Goal: Use online tool/utility: Utilize a website feature to perform a specific function

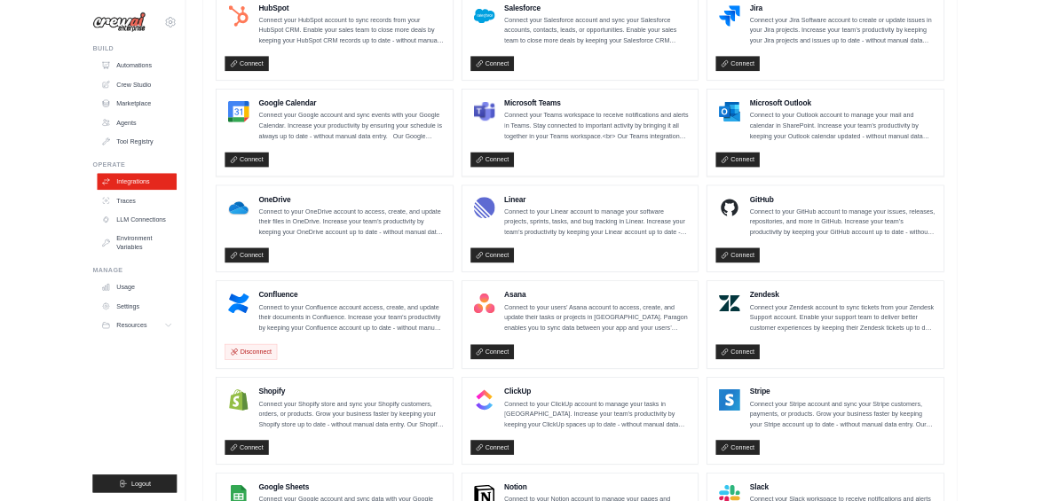
scroll to position [710, 0]
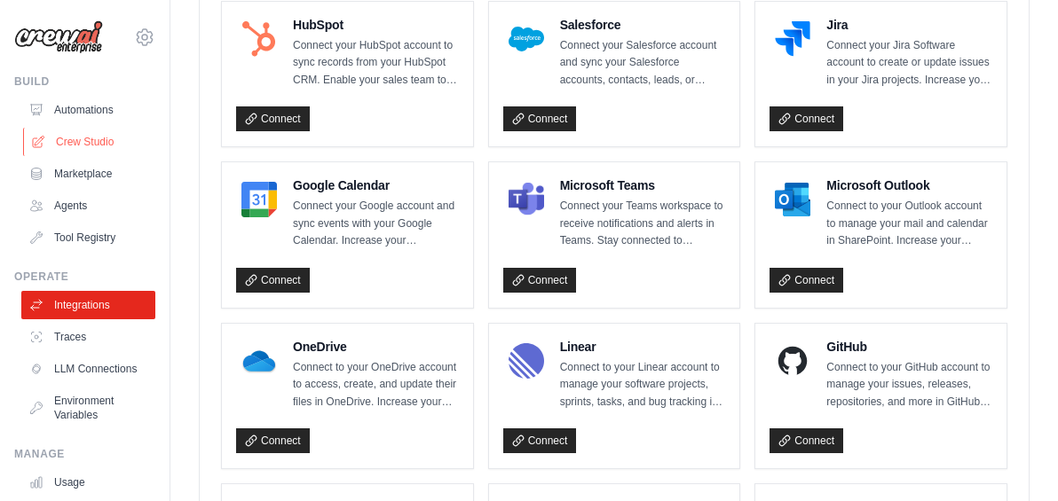
click at [99, 139] on link "Crew Studio" at bounding box center [90, 142] width 134 height 28
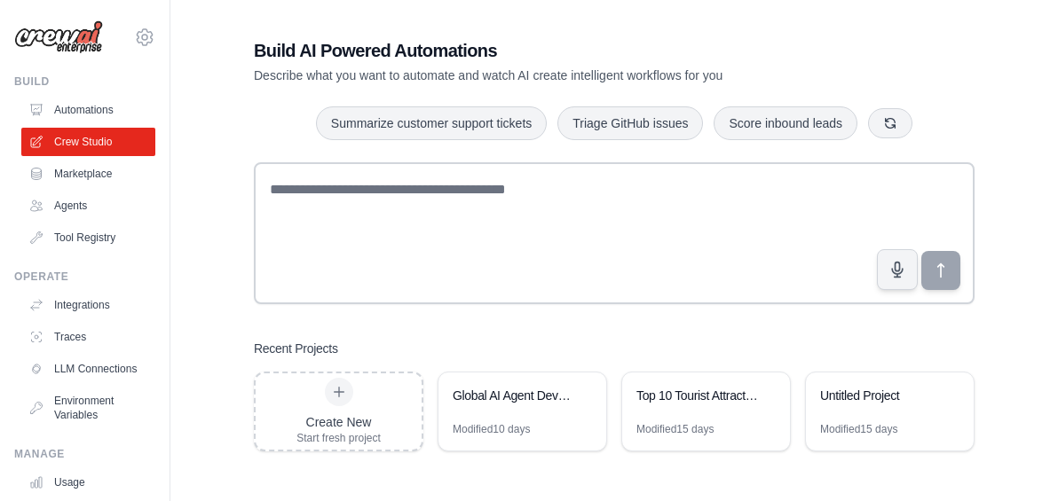
scroll to position [35, 0]
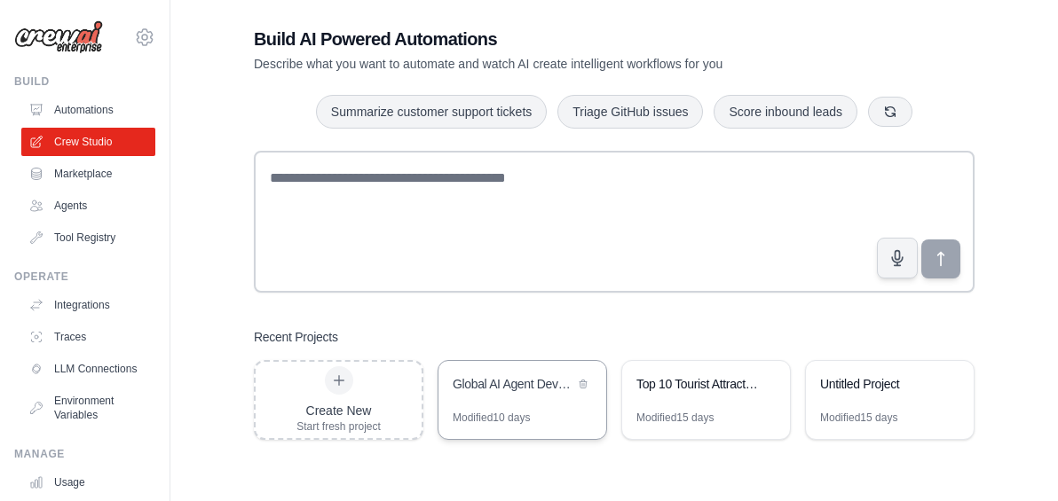
click at [500, 400] on div "Global AI Agent Development Weekly Monitor" at bounding box center [522, 386] width 168 height 50
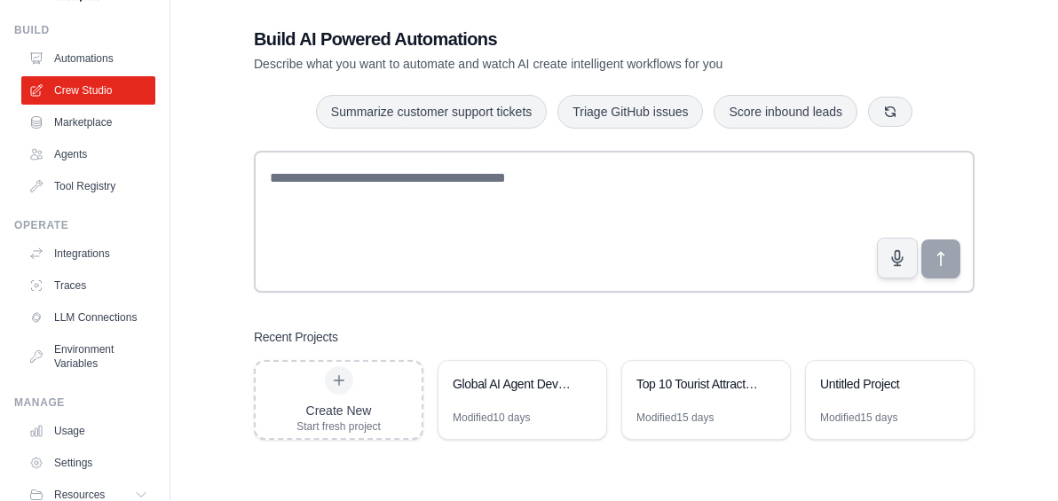
scroll to position [135, 0]
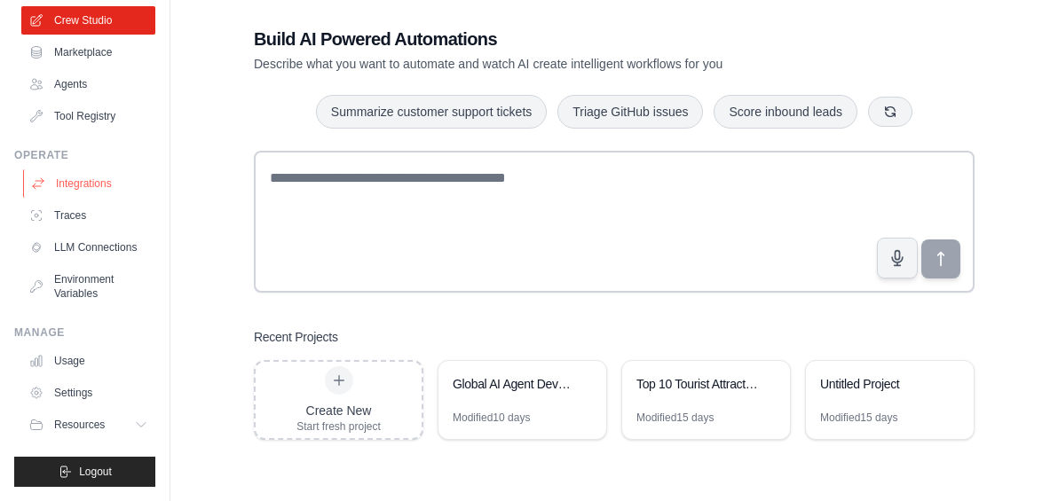
click at [87, 171] on link "Integrations" at bounding box center [90, 183] width 134 height 28
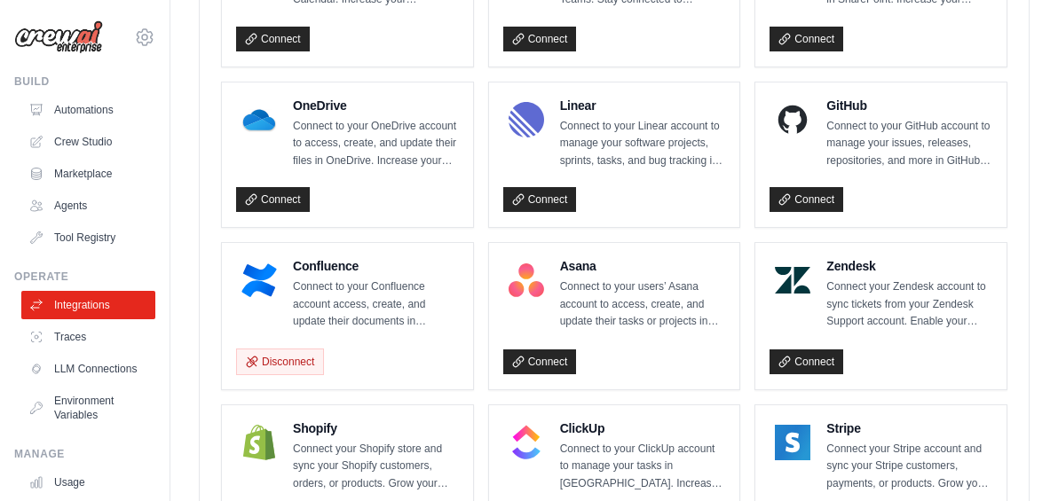
scroll to position [976, 0]
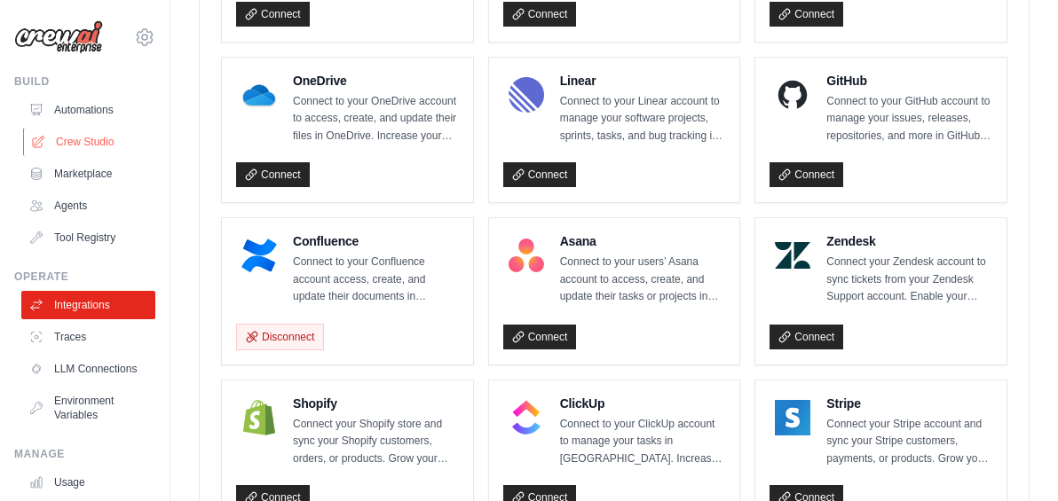
click at [67, 133] on link "Crew Studio" at bounding box center [90, 142] width 134 height 28
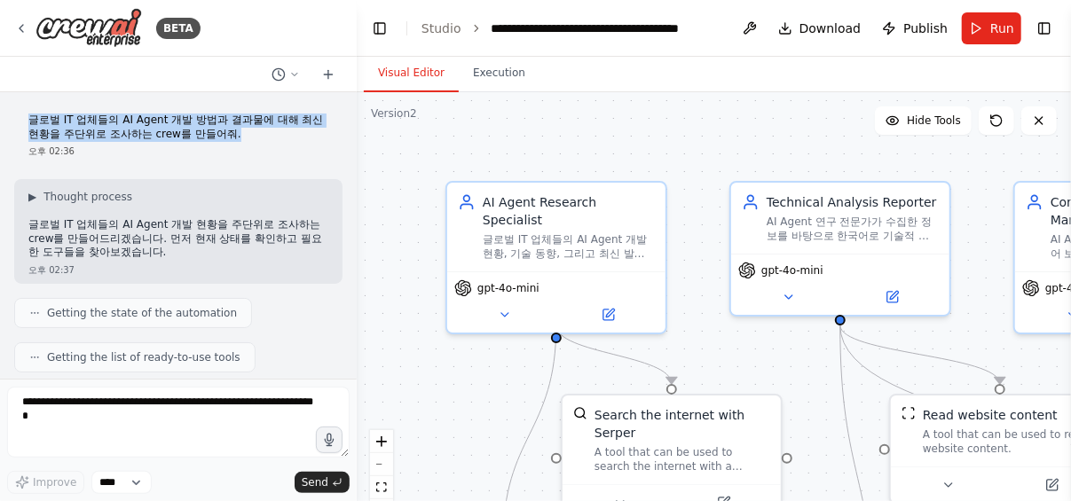
drag, startPoint x: 33, startPoint y: 122, endPoint x: 262, endPoint y: 131, distance: 229.2
click at [262, 131] on p "글로벌 IT 업체들의 AI Agent 개발 방법과 결과물에 대해 최신 현황을 주단위로 조사하는 crew를 만들어줘." at bounding box center [178, 128] width 300 height 28
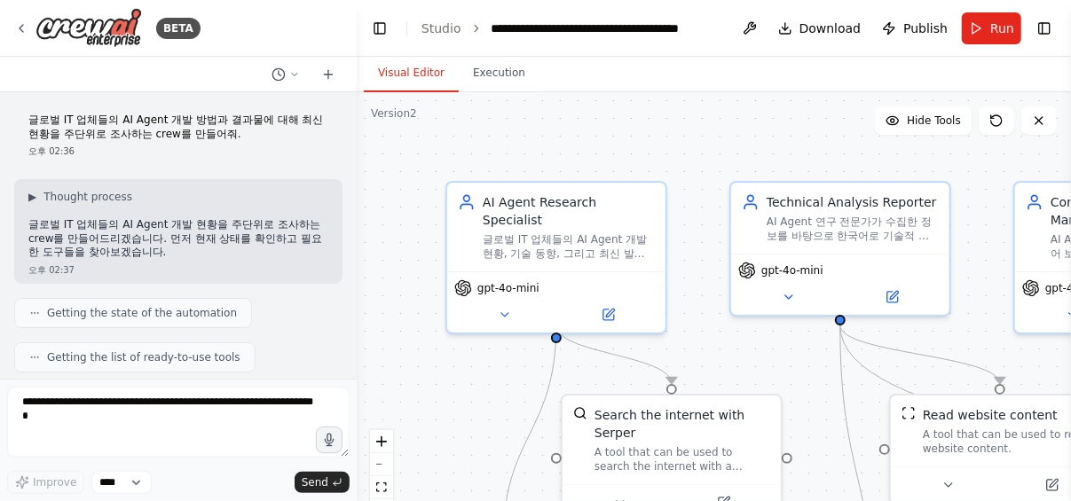
drag, startPoint x: 262, startPoint y: 131, endPoint x: 200, endPoint y: 158, distance: 67.6
click at [201, 158] on div "글로벌 IT 업체들의 AI Agent 개발 방법과 결과물에 대해 최신 현황을 주단위로 조사하는 crew를 만들어줘. 오후 02:36" at bounding box center [178, 135] width 328 height 59
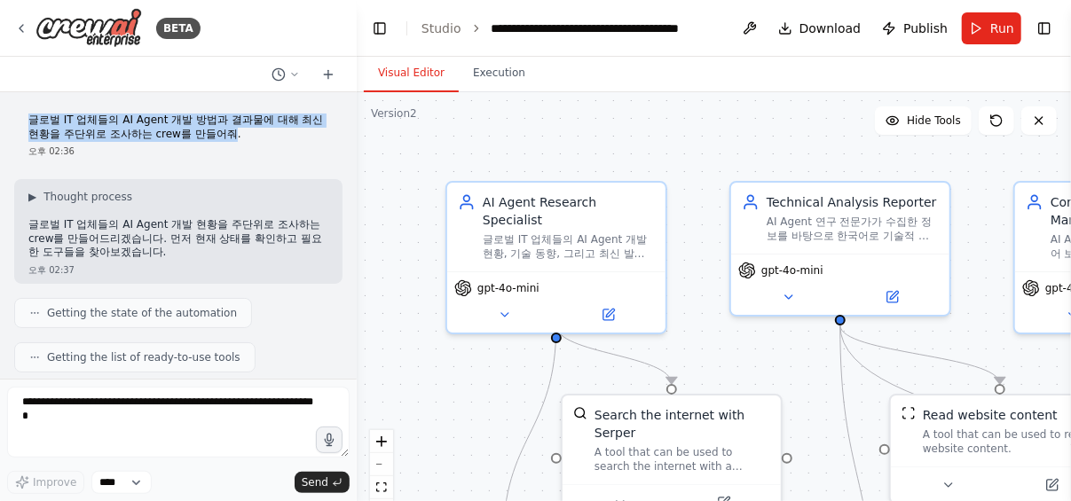
drag, startPoint x: 28, startPoint y: 122, endPoint x: 247, endPoint y: 138, distance: 218.9
click at [247, 138] on p "글로벌 IT 업체들의 AI Agent 개발 방법과 결과물에 대해 최신 현황을 주단위로 조사하는 crew를 만들어줘." at bounding box center [178, 128] width 300 height 28
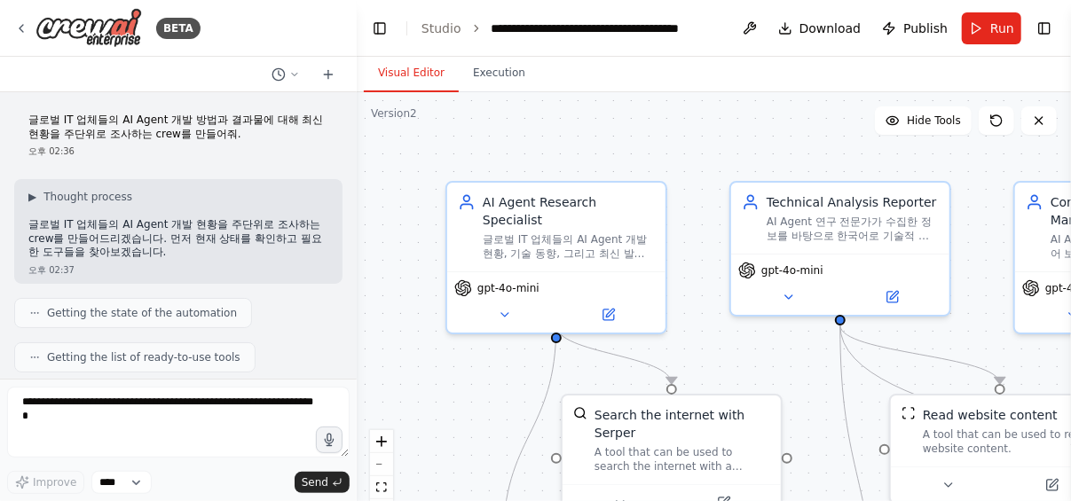
drag, startPoint x: 247, startPoint y: 138, endPoint x: 181, endPoint y: 143, distance: 65.8
click at [181, 145] on div "글로벌 IT 업체들의 AI Agent 개발 방법과 결과물에 대해 최신 현황을 주단위로 조사하는 crew를 만들어줘. 오후 02:36" at bounding box center [178, 135] width 328 height 59
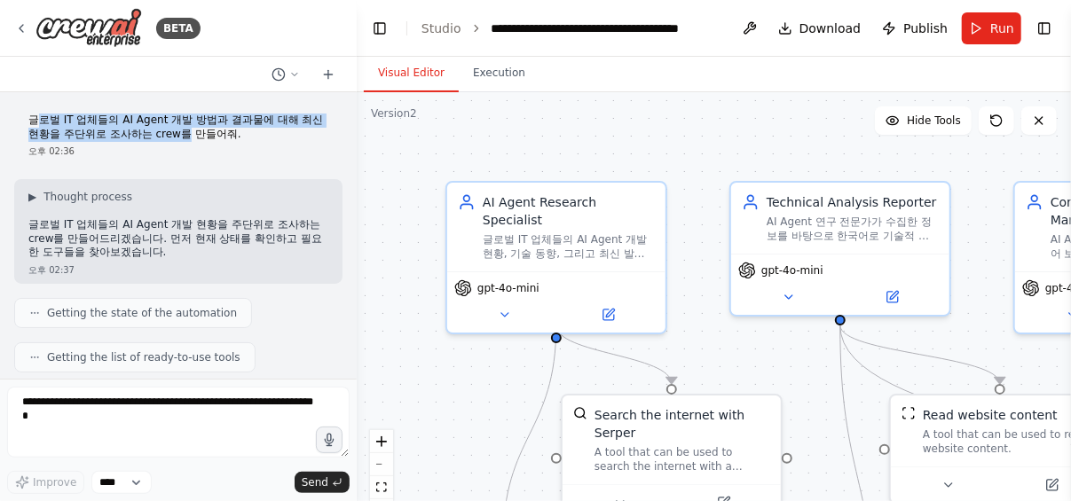
drag, startPoint x: 37, startPoint y: 125, endPoint x: 202, endPoint y: 136, distance: 165.4
click at [202, 136] on p "글로벌 IT 업체들의 AI Agent 개발 방법과 결과물에 대해 최신 현황을 주단위로 조사하는 crew를 만들어줘." at bounding box center [178, 128] width 300 height 28
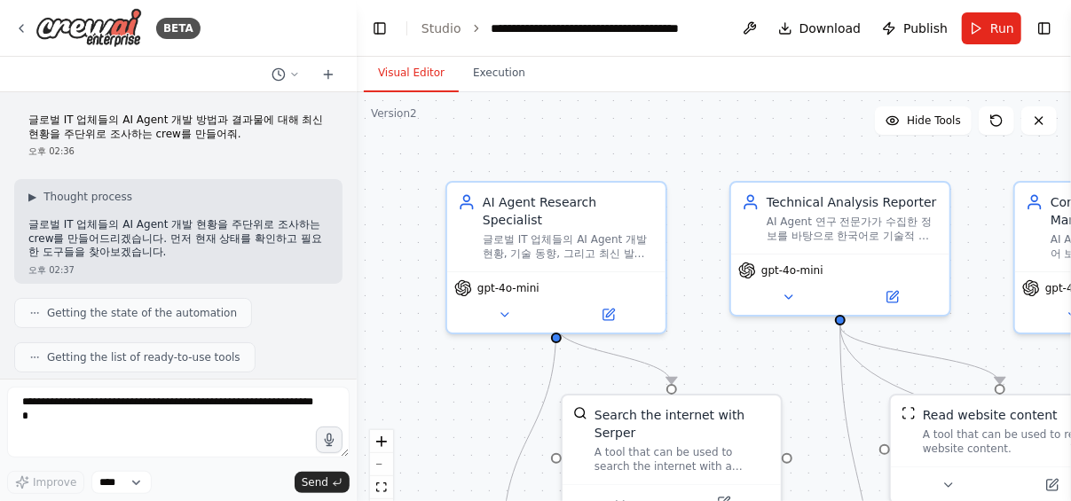
drag, startPoint x: 202, startPoint y: 136, endPoint x: 122, endPoint y: 151, distance: 81.3
click at [122, 151] on div "오후 02:36" at bounding box center [178, 151] width 300 height 13
click at [258, 138] on p "글로벌 IT 업체들의 AI Agent 개발 방법과 결과물에 대해 최신 현황을 주단위로 조사하는 crew를 만들어줘." at bounding box center [178, 128] width 300 height 28
drag, startPoint x: 264, startPoint y: 131, endPoint x: 163, endPoint y: 121, distance: 101.7
click at [163, 121] on p "글로벌 IT 업체들의 AI Agent 개발 방법과 결과물에 대해 최신 현황을 주단위로 조사하는 crew를 만들어줘." at bounding box center [178, 128] width 300 height 28
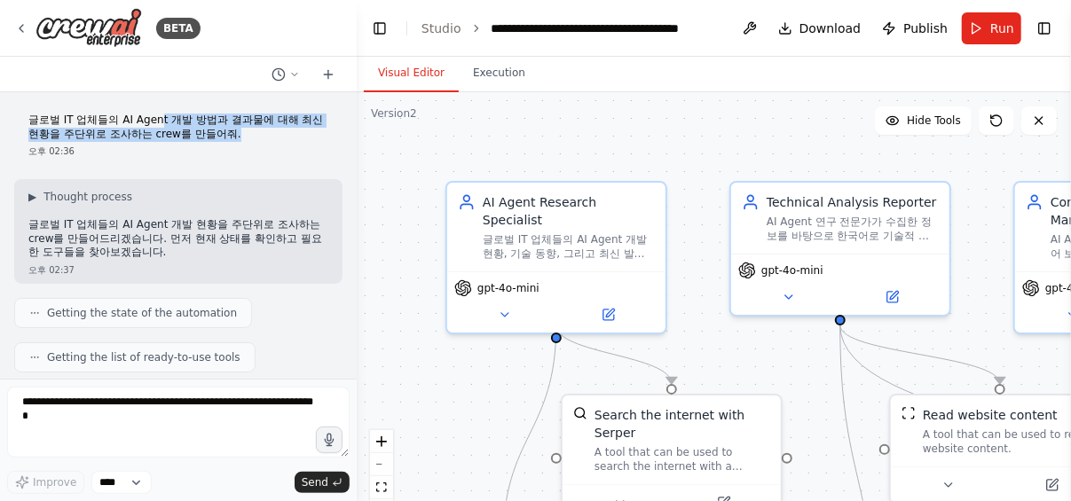
drag, startPoint x: 163, startPoint y: 121, endPoint x: 121, endPoint y: 140, distance: 46.9
click at [121, 140] on p "글로벌 IT 업체들의 AI Agent 개발 방법과 결과물에 대해 최신 현황을 주단위로 조사하는 crew를 만들어줘." at bounding box center [178, 128] width 300 height 28
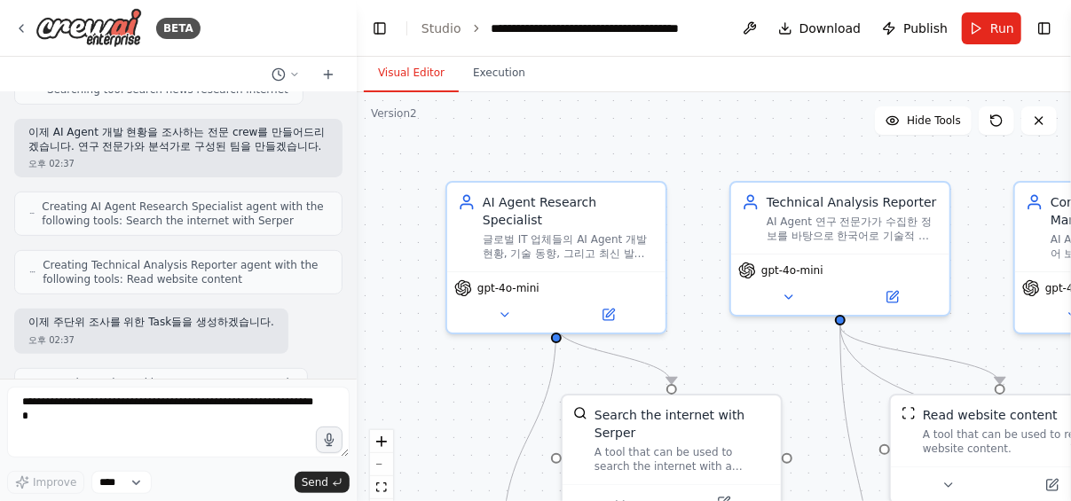
scroll to position [444, 0]
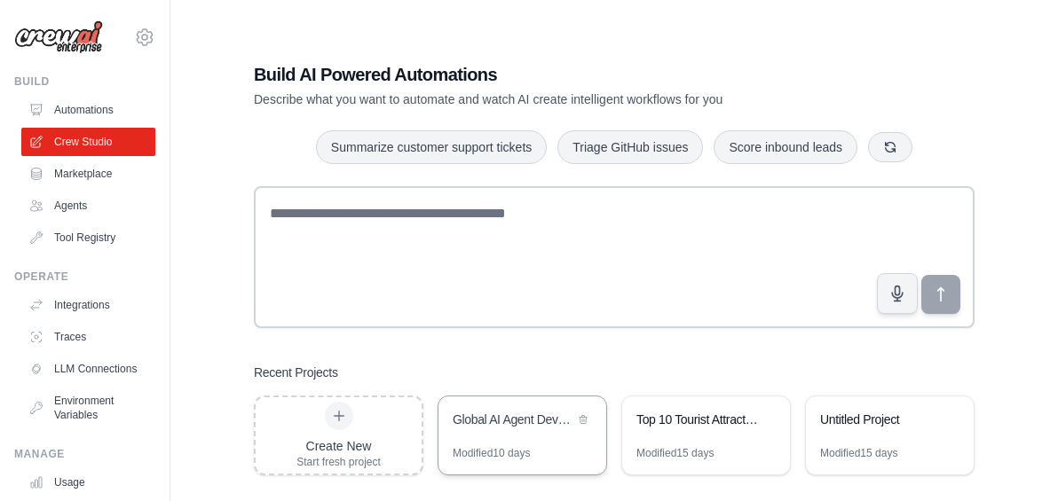
click at [463, 408] on div "Global AI Agent Development Weekly Monitor" at bounding box center [522, 422] width 168 height 50
click at [83, 107] on link "Automations" at bounding box center [90, 110] width 134 height 28
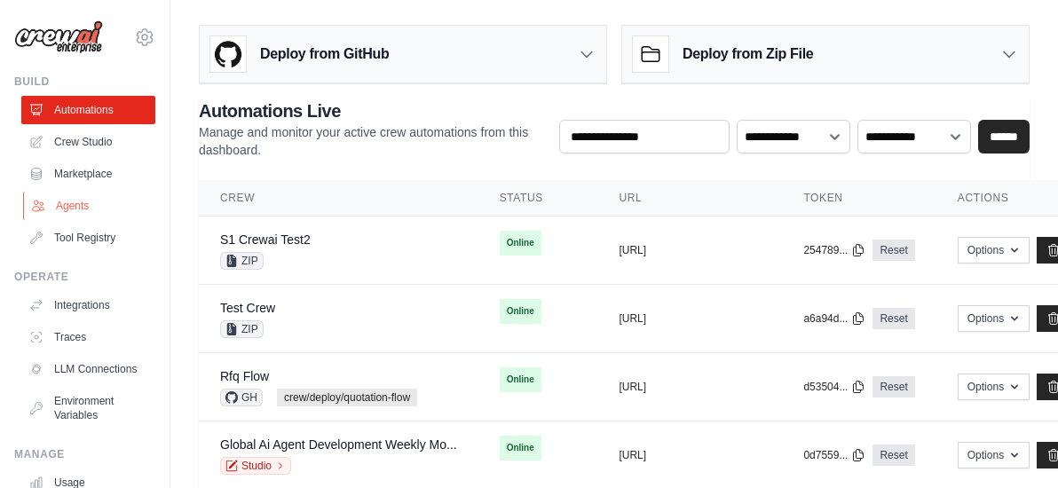
click at [85, 205] on link "Agents" at bounding box center [90, 206] width 134 height 28
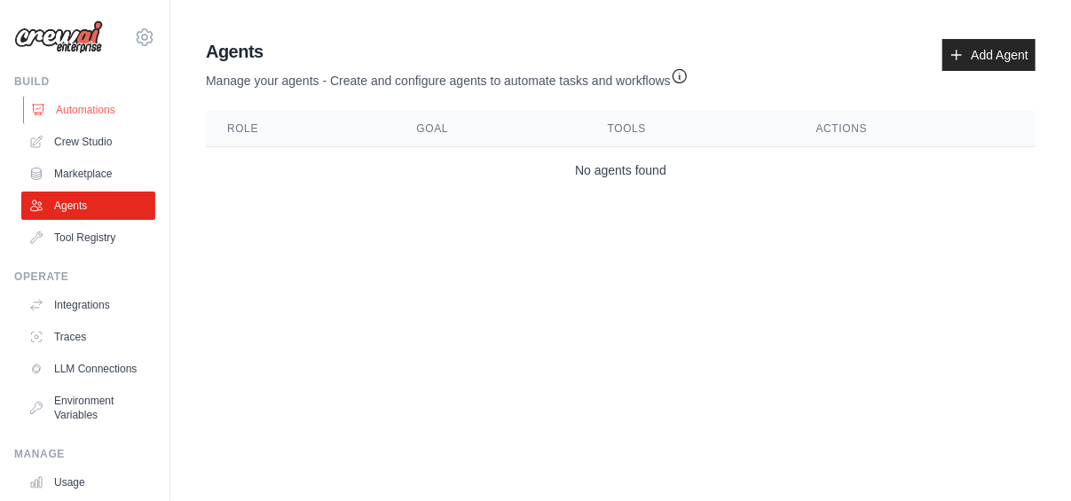
click at [94, 112] on link "Automations" at bounding box center [90, 110] width 134 height 28
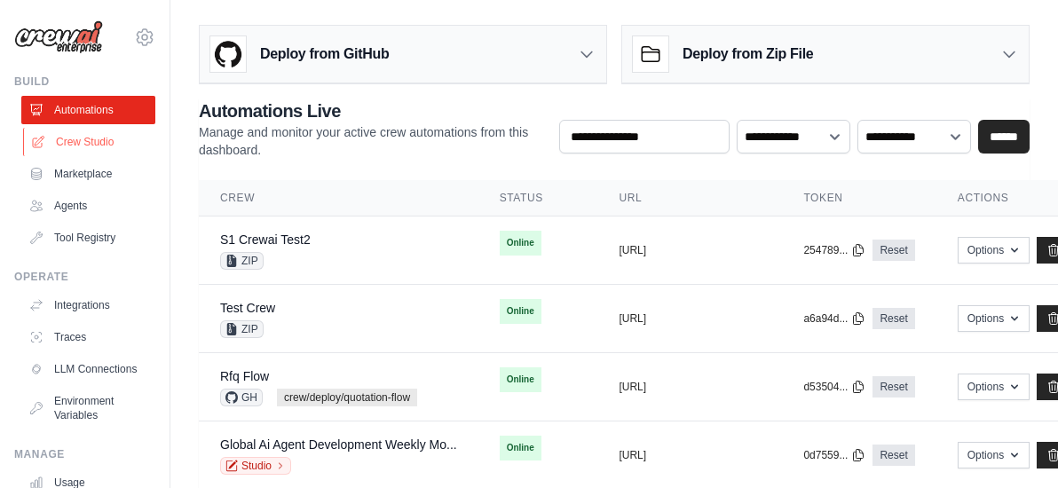
click at [80, 138] on link "Crew Studio" at bounding box center [90, 142] width 134 height 28
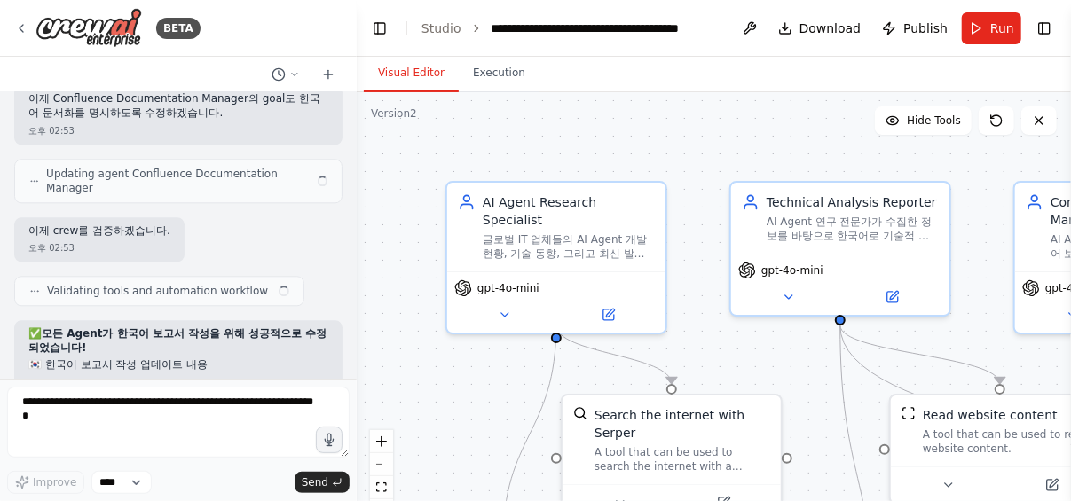
scroll to position [5174, 0]
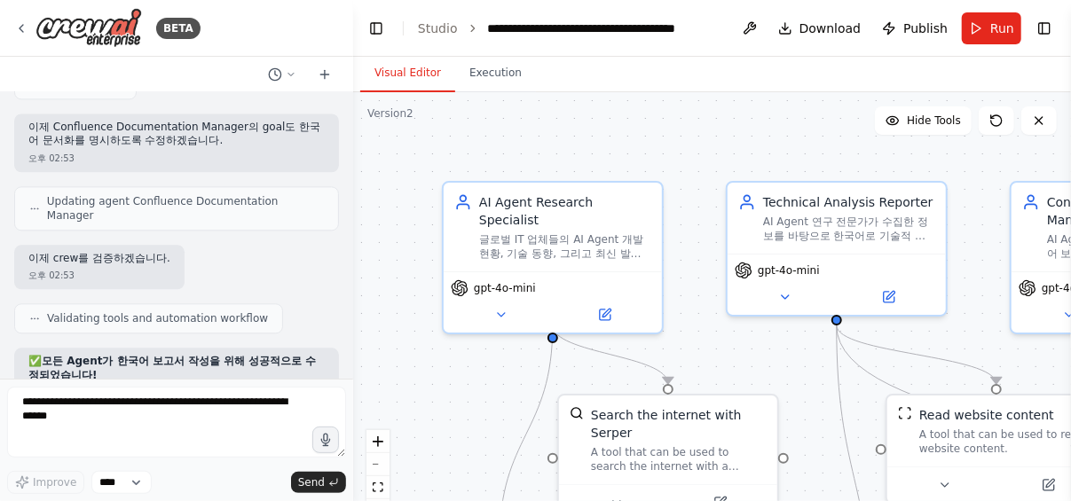
drag, startPoint x: 353, startPoint y: 335, endPoint x: 353, endPoint y: 322, distance: 13.3
click at [353, 322] on div "BETA 글로벌 IT 업체들의 AI Agent 개발 방법과 결과물에 대해 최신 현황을 주단위로 조사하는 crew를 만들어줘. 오후 02:36 …" at bounding box center [535, 250] width 1071 height 501
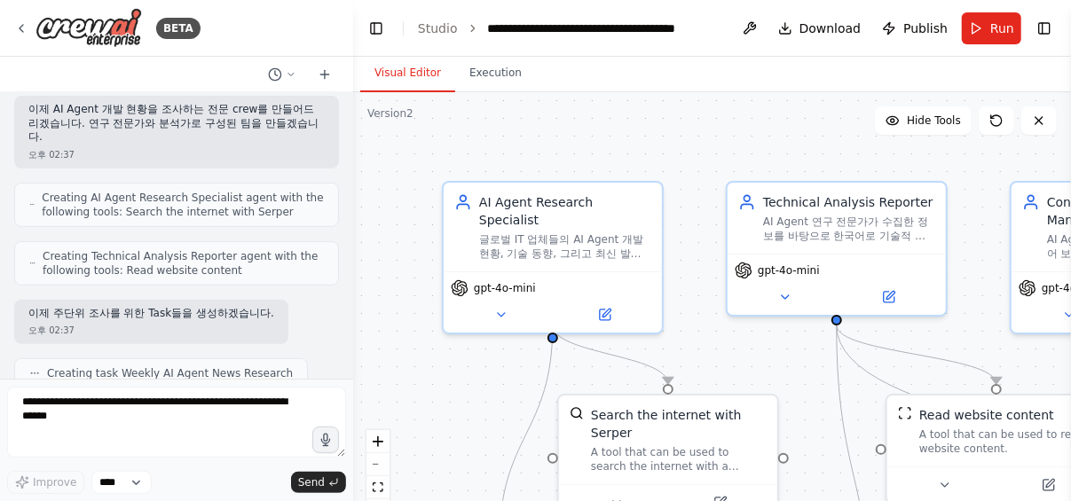
scroll to position [355, 0]
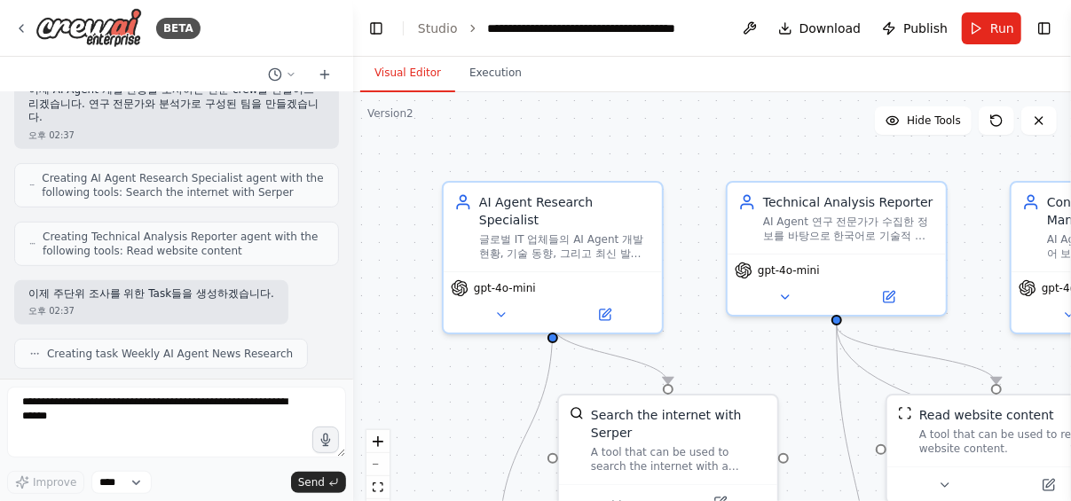
click at [406, 264] on div ".deletable-edge-delete-btn { width: 20px; height: 20px; border: 0px solid #ffff…" at bounding box center [712, 314] width 718 height 444
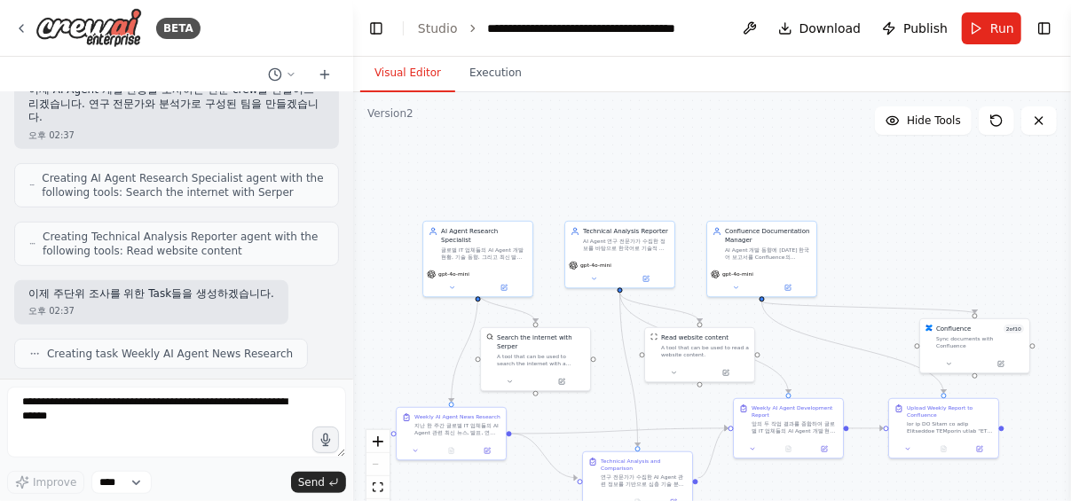
scroll to position [0, 0]
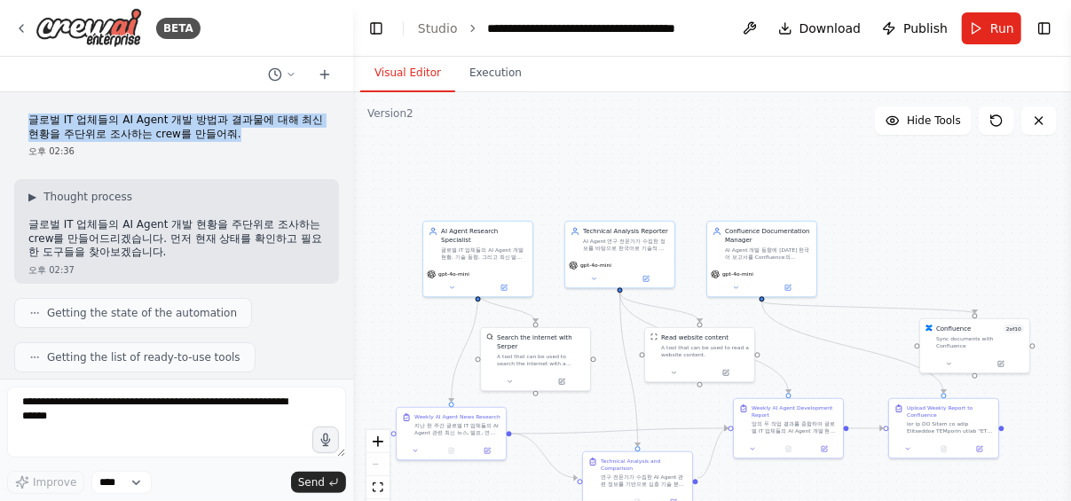
drag, startPoint x: 28, startPoint y: 122, endPoint x: 270, endPoint y: 134, distance: 241.7
click at [270, 134] on p "글로벌 IT 업체들의 AI Agent 개발 방법과 결과물에 대해 최신 현황을 주단위로 조사하는 crew를 만들어줘." at bounding box center [176, 128] width 296 height 28
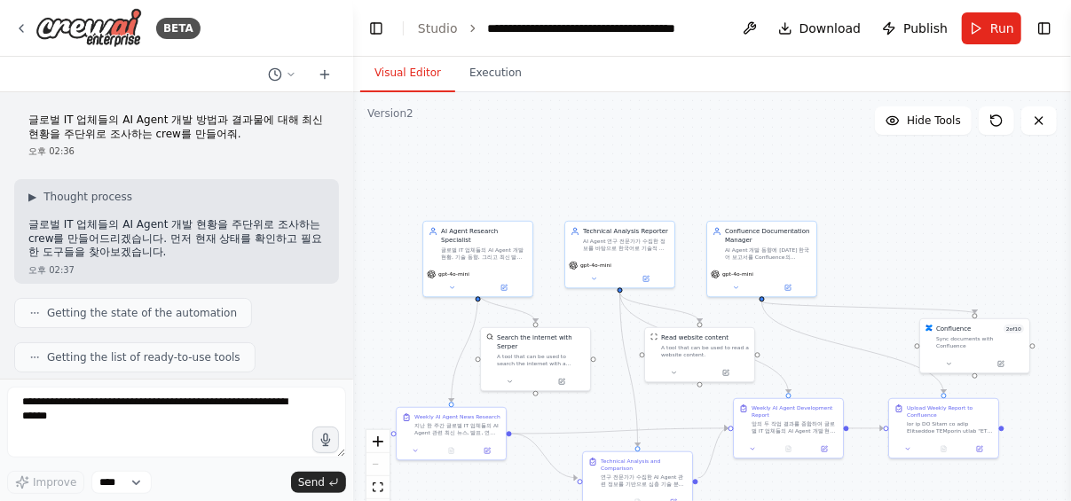
drag, startPoint x: 270, startPoint y: 134, endPoint x: 237, endPoint y: 146, distance: 35.1
click at [237, 146] on div "오후 02:36" at bounding box center [176, 151] width 296 height 13
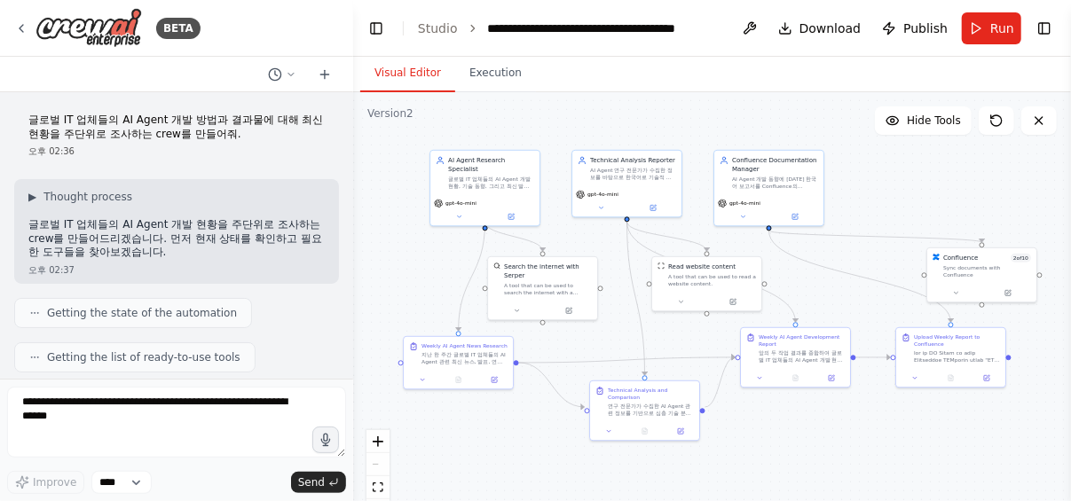
drag, startPoint x: 440, startPoint y: 331, endPoint x: 447, endPoint y: 260, distance: 71.3
click at [447, 260] on div ".deletable-edge-delete-btn { width: 20px; height: 20px; border: 0px solid #ffff…" at bounding box center [712, 314] width 718 height 444
drag, startPoint x: 279, startPoint y: 138, endPoint x: 181, endPoint y: 138, distance: 97.6
click at [181, 138] on p "글로벌 IT 업체들의 AI Agent 개발 방법과 결과물에 대해 최신 현황을 주단위로 조사하는 crew를 만들어줘." at bounding box center [176, 128] width 296 height 28
drag, startPoint x: 181, startPoint y: 138, endPoint x: 152, endPoint y: 146, distance: 30.6
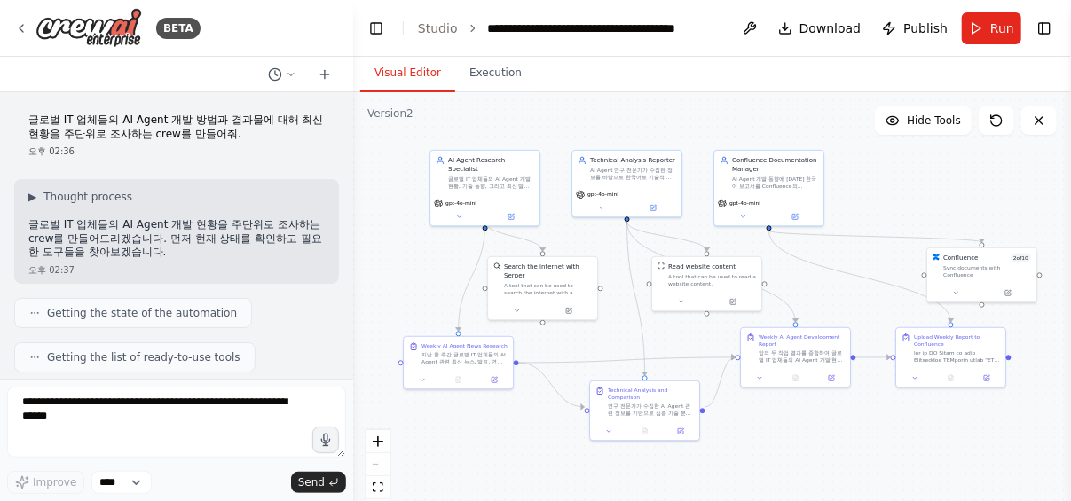
click at [152, 146] on div "오후 02:36" at bounding box center [176, 151] width 296 height 13
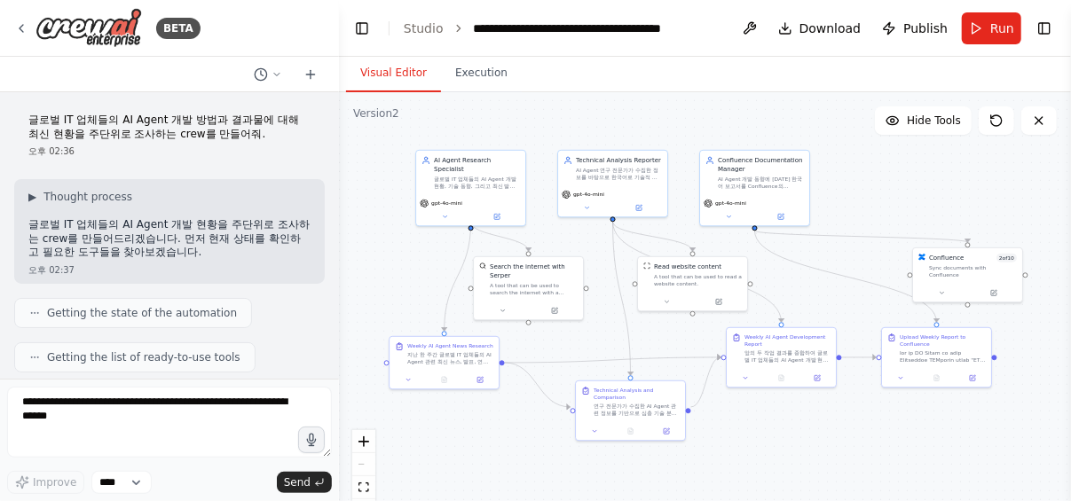
drag, startPoint x: 348, startPoint y: 120, endPoint x: 343, endPoint y: 238, distance: 118.1
click at [339, 240] on div "BETA 글로벌 IT 업체들의 AI Agent 개발 방법과 결과물에 대해 최신 현황을 주단위로 조사하는 crew를 만들어줘. 오후 02:36 …" at bounding box center [535, 250] width 1071 height 501
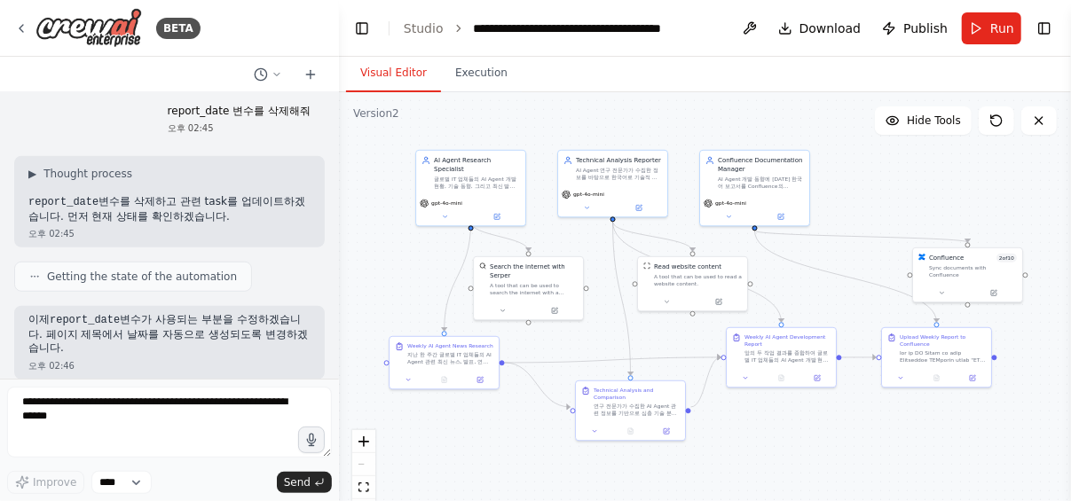
scroll to position [5880, 0]
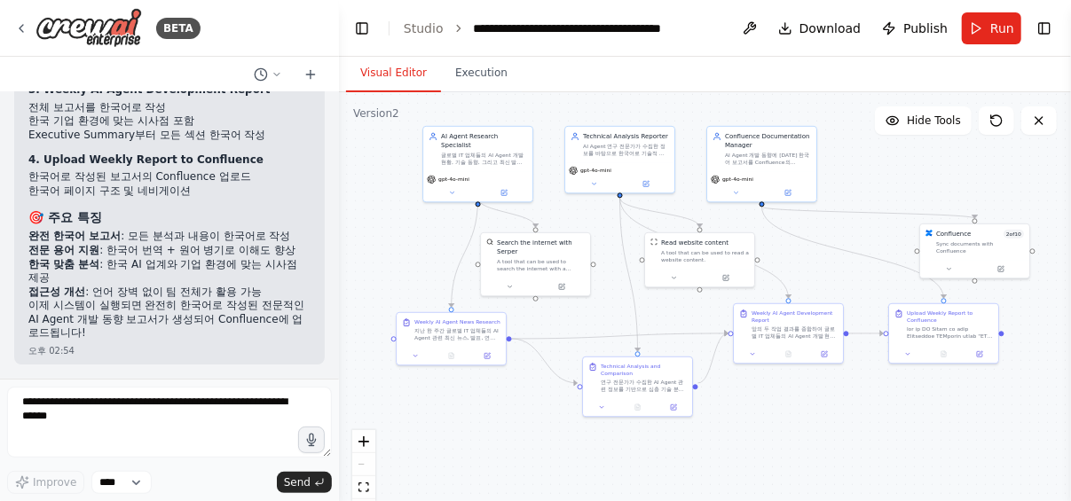
drag, startPoint x: 414, startPoint y: 265, endPoint x: 422, endPoint y: 241, distance: 25.0
click at [422, 241] on div ".deletable-edge-delete-btn { width: 20px; height: 20px; border: 0px solid #ffff…" at bounding box center [705, 314] width 732 height 444
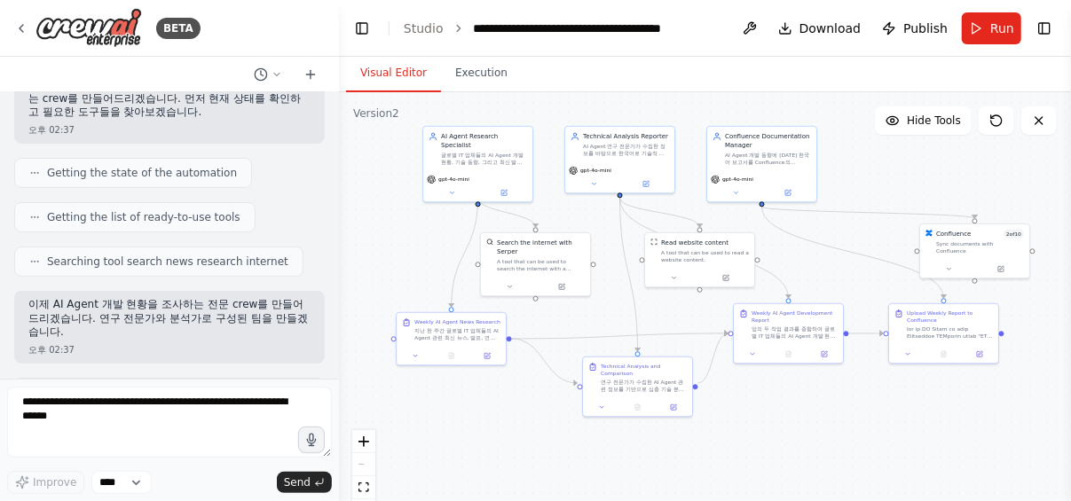
scroll to position [0, 0]
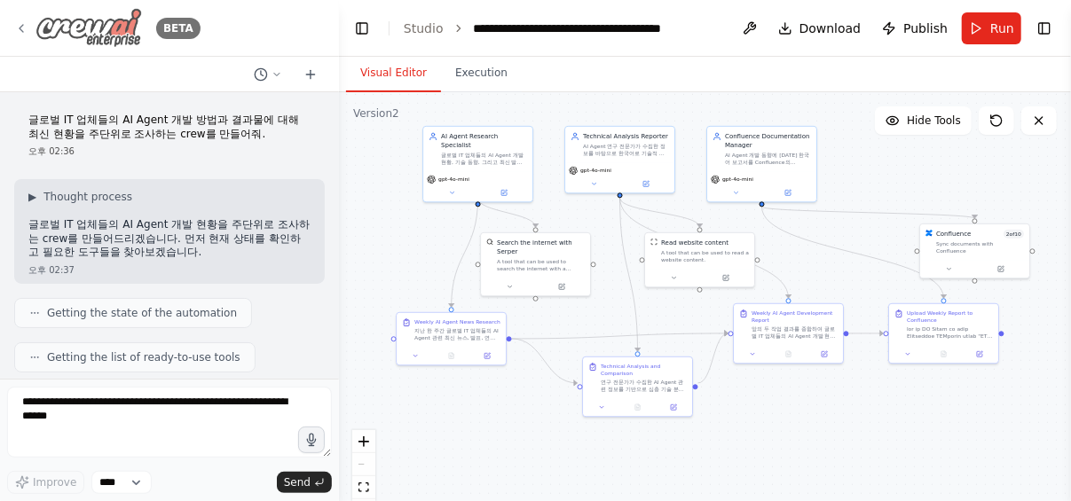
click at [20, 28] on icon at bounding box center [22, 28] width 4 height 7
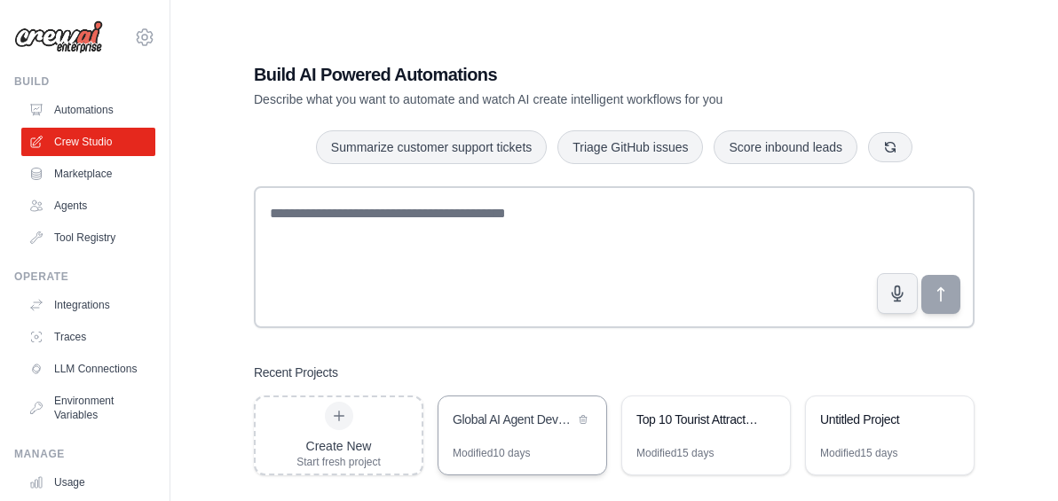
click at [513, 423] on div "Global AI Agent Development Weekly Monitor" at bounding box center [514, 420] width 122 height 18
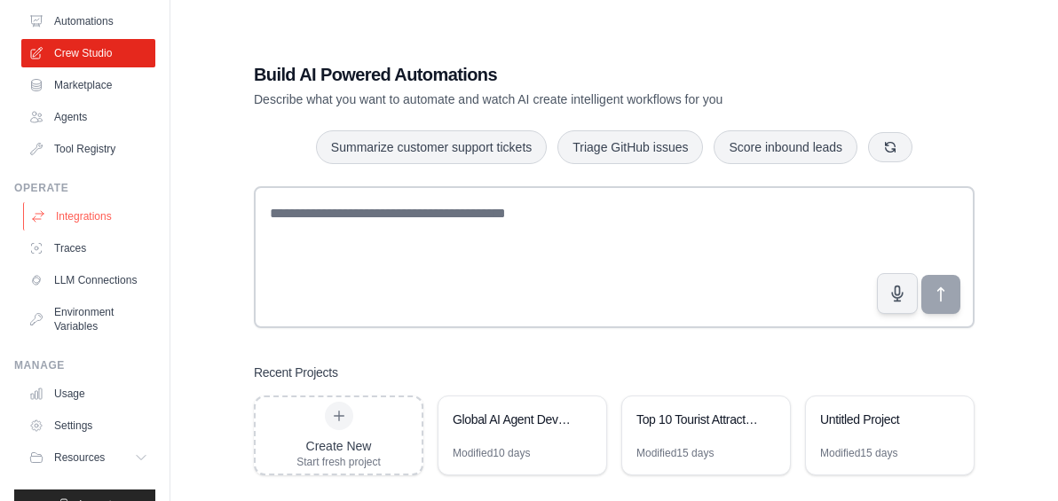
click at [96, 225] on link "Integrations" at bounding box center [90, 216] width 134 height 28
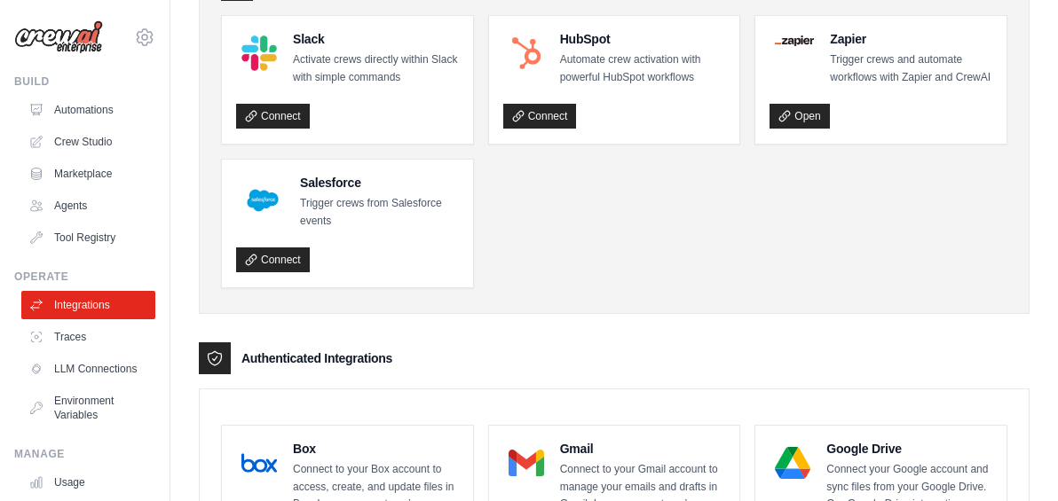
scroll to position [89, 0]
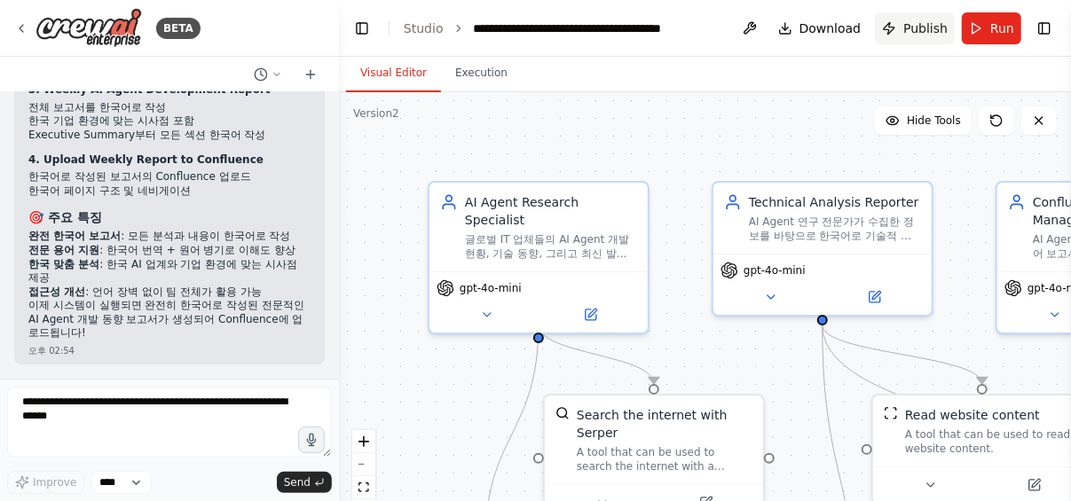
scroll to position [5880, 0]
click at [994, 37] on button "Run" at bounding box center [991, 28] width 59 height 32
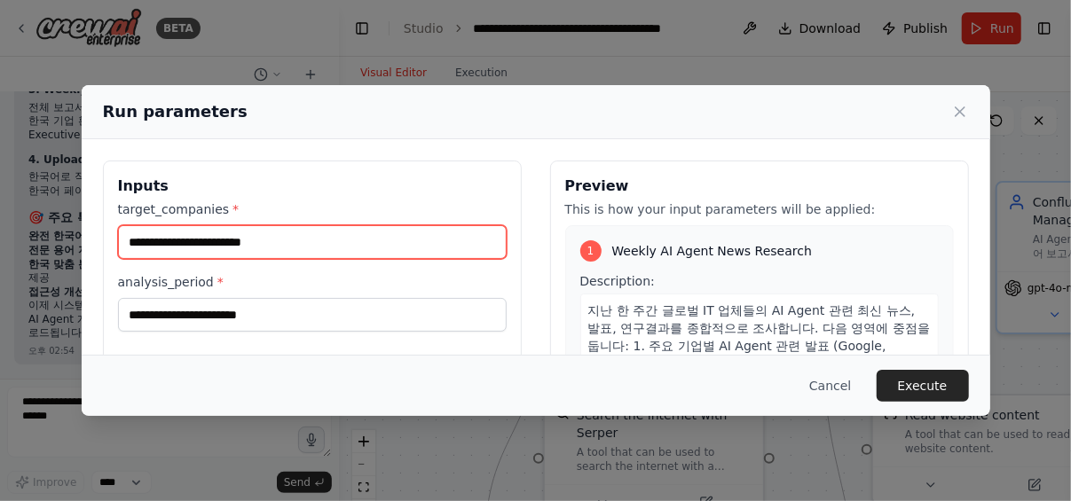
click at [357, 248] on input "target_companies *" at bounding box center [312, 242] width 389 height 34
type input "**********"
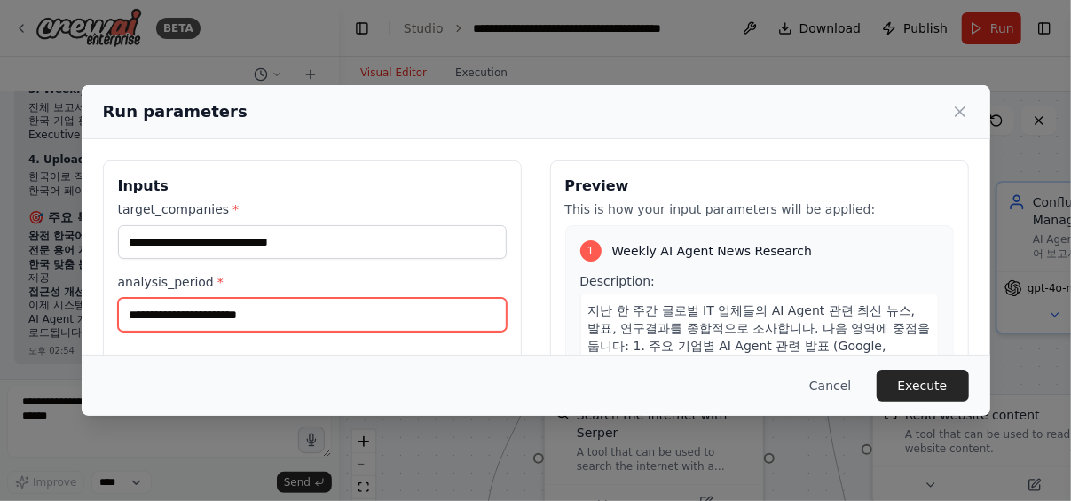
type input "******"
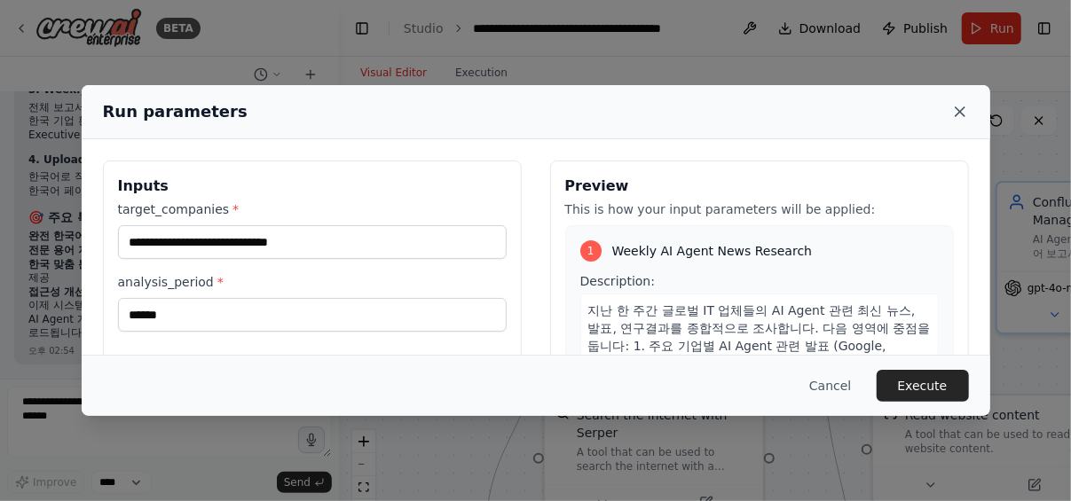
click at [962, 118] on icon at bounding box center [960, 112] width 18 height 18
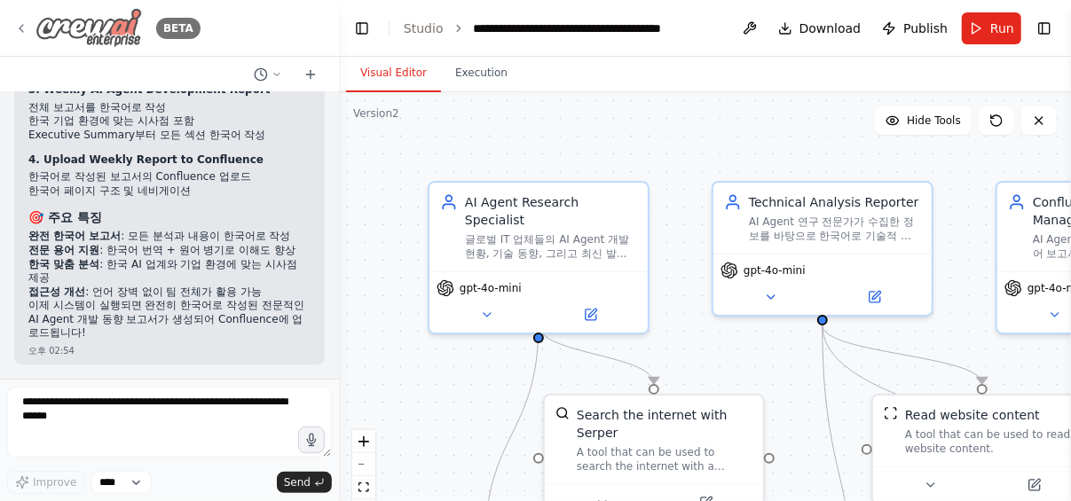
click at [21, 24] on icon at bounding box center [21, 28] width 14 height 14
